Goal: Information Seeking & Learning: Check status

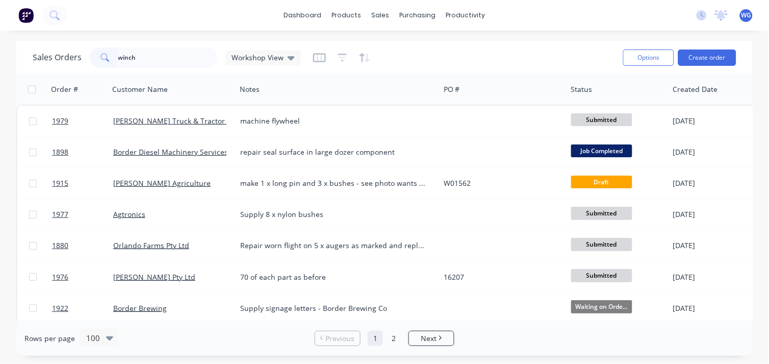
type input "winch"
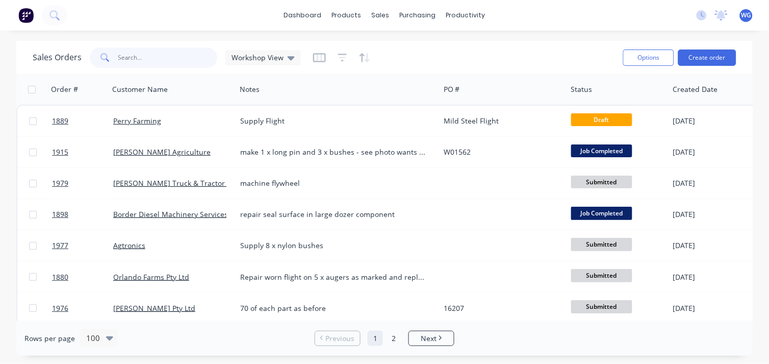
click at [145, 55] on input "text" at bounding box center [167, 57] width 99 height 20
type input "winch"
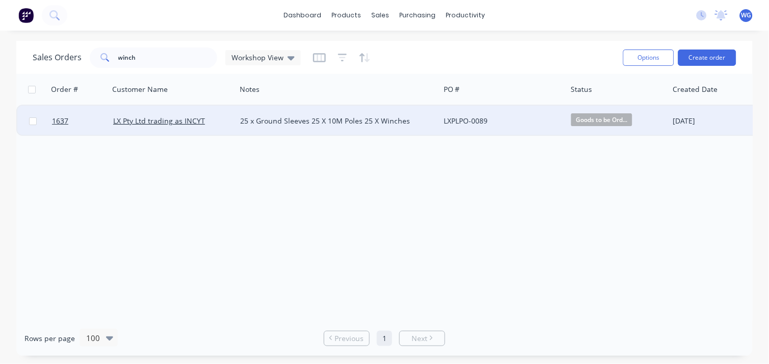
click at [284, 118] on div "25 x Ground Sleeves 25 X 10M Poles 25 X Winches" at bounding box center [333, 121] width 186 height 10
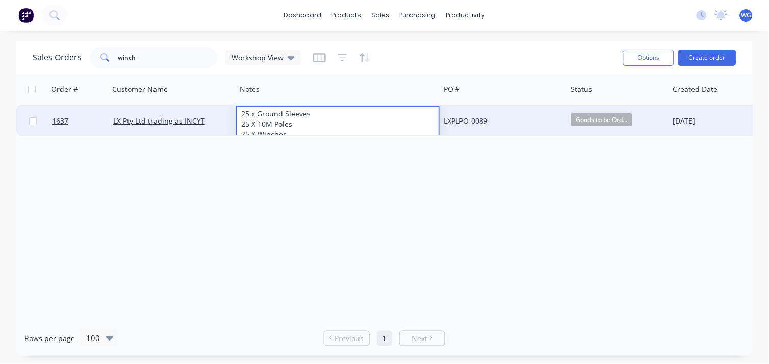
click at [203, 114] on div "LX Pty Ltd trading as INCYT" at bounding box center [172, 121] width 127 height 31
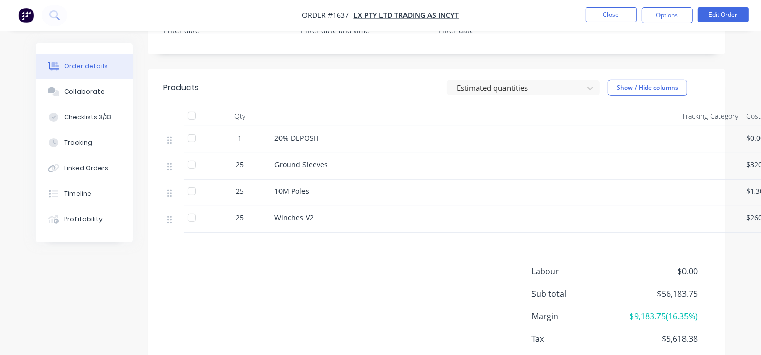
scroll to position [431, 0]
